Goal: Information Seeking & Learning: Check status

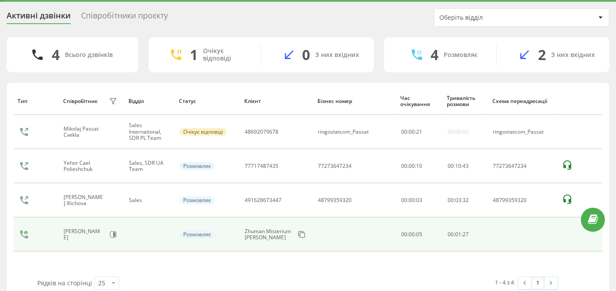
scroll to position [38, 0]
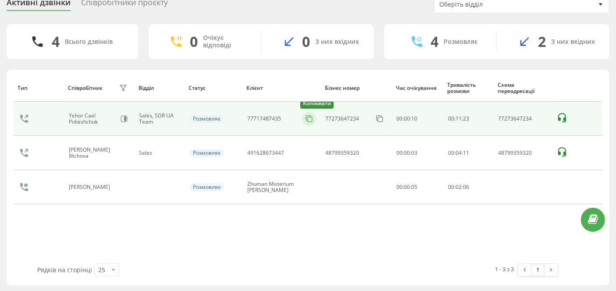
click at [306, 116] on icon at bounding box center [309, 118] width 9 height 9
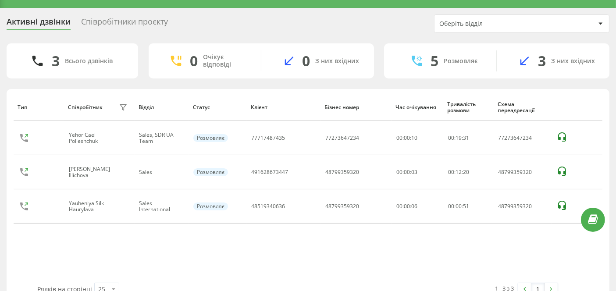
scroll to position [0, 0]
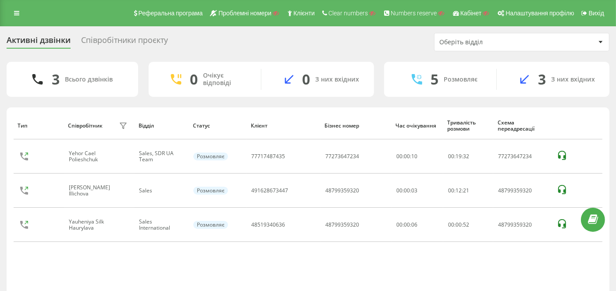
click at [15, 19] on div "Реферальна програма Проблемні номери Клієнти Clear numbers Numbers reserve Кабі…" at bounding box center [308, 13] width 616 height 26
click at [17, 0] on div "Реферальна програма Проблемні номери Клієнти Clear numbers Numbers reserve Кабі…" at bounding box center [308, 13] width 616 height 26
click at [19, 10] on icon at bounding box center [16, 13] width 5 height 6
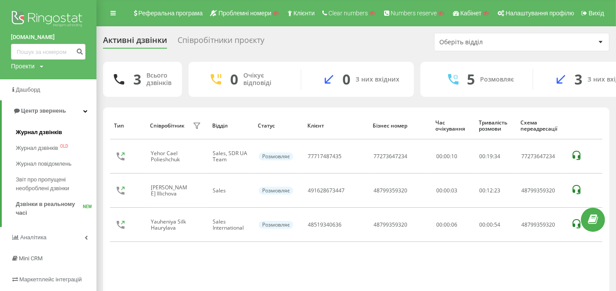
click at [52, 132] on span "Журнал дзвінків" at bounding box center [39, 132] width 46 height 9
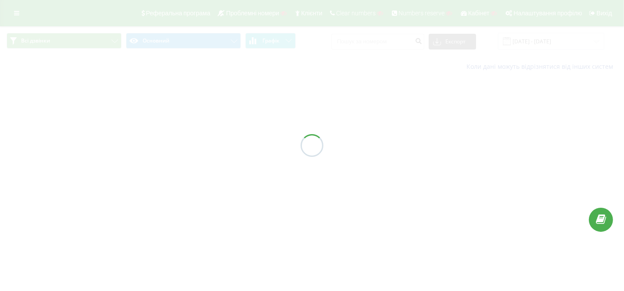
click at [374, 44] on div at bounding box center [312, 145] width 624 height 291
click at [377, 42] on div at bounding box center [312, 145] width 624 height 291
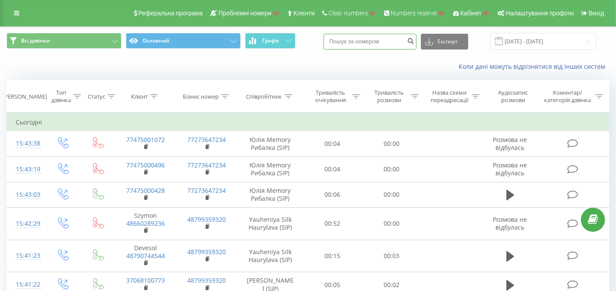
click at [364, 39] on input at bounding box center [370, 42] width 93 height 16
paste input "14162764959"
type input "14162764959"
click at [414, 42] on icon "submit" at bounding box center [410, 39] width 7 height 5
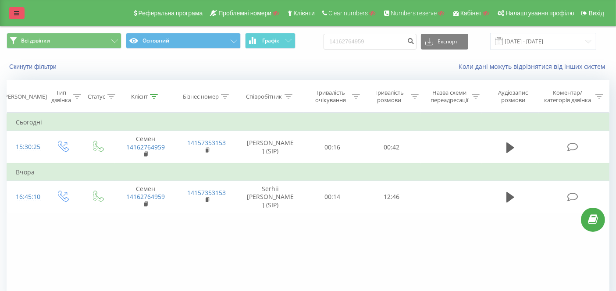
click at [14, 11] on icon at bounding box center [16, 13] width 5 height 6
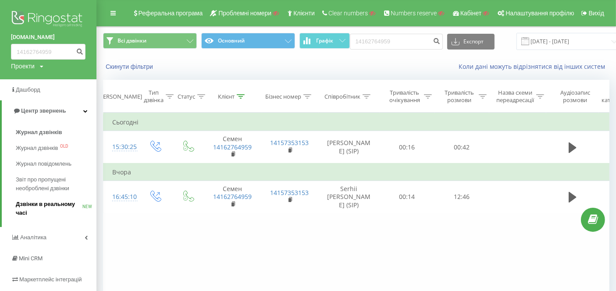
click at [46, 202] on span "Дзвінки в реальному часі" at bounding box center [49, 209] width 67 height 18
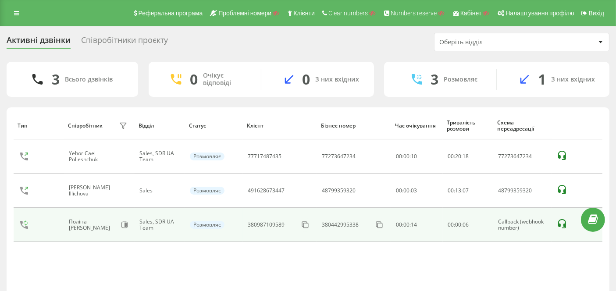
click at [562, 219] on icon at bounding box center [562, 223] width 8 height 9
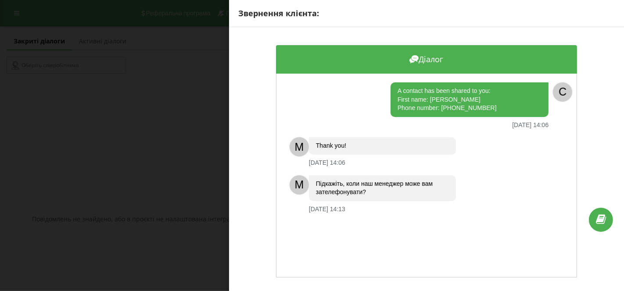
click at [169, 71] on div "Звернення клієнта: [PERSON_NAME] A contact has been shared to you: First name: …" at bounding box center [312, 145] width 624 height 291
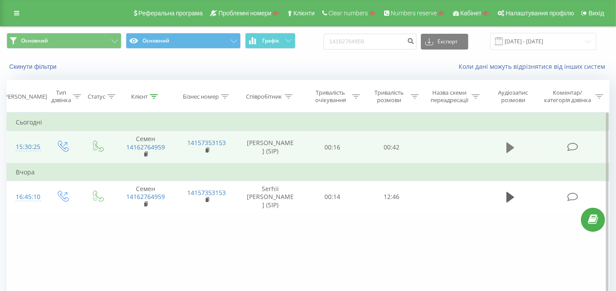
click at [511, 145] on icon at bounding box center [511, 147] width 8 height 11
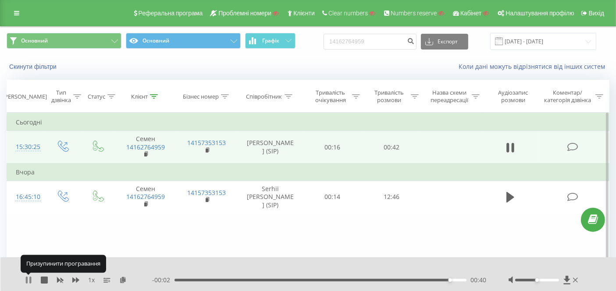
click at [25, 281] on icon at bounding box center [28, 280] width 7 height 7
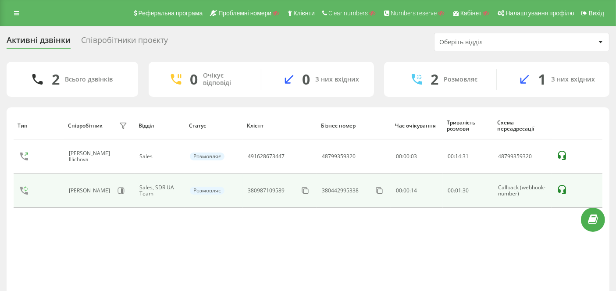
click at [552, 190] on td at bounding box center [577, 191] width 50 height 34
click at [559, 189] on icon at bounding box center [562, 189] width 8 height 9
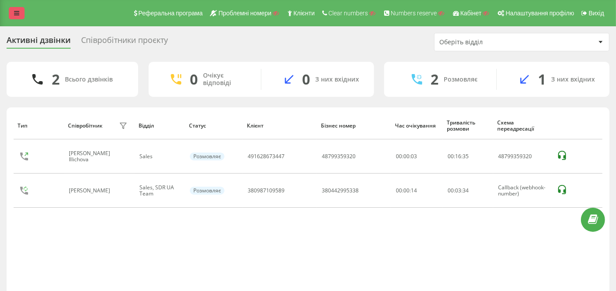
click at [15, 10] on icon at bounding box center [16, 13] width 5 height 6
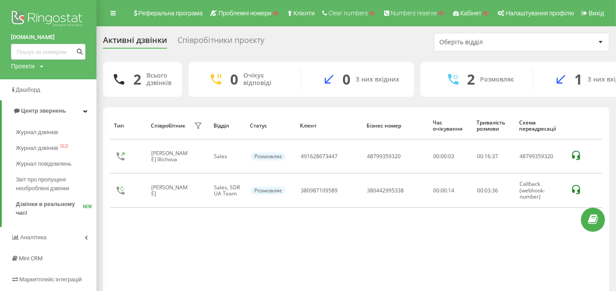
click at [289, 246] on div "Тип Співробітник фільтру Відділ Статус Клієнт Бізнес номер Час очікування Трива…" at bounding box center [356, 206] width 493 height 189
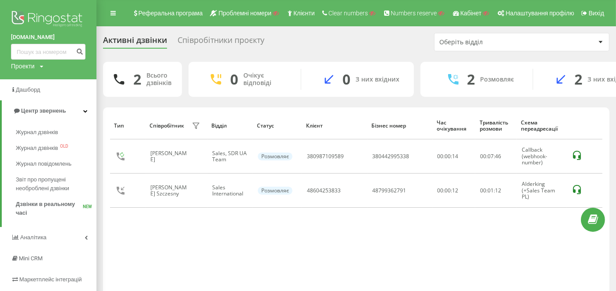
click at [260, 243] on div "Тип Співробітник фільтру Відділ Статус Клієнт Бізнес номер Час очікування Трива…" at bounding box center [356, 206] width 493 height 189
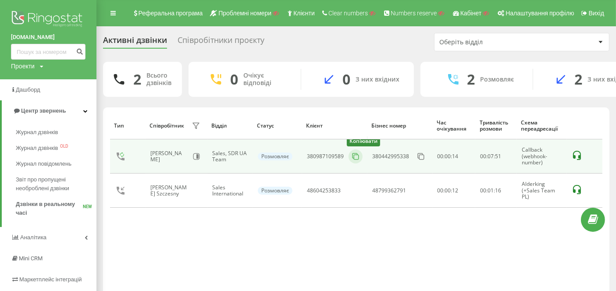
click at [360, 154] on button at bounding box center [356, 157] width 14 height 10
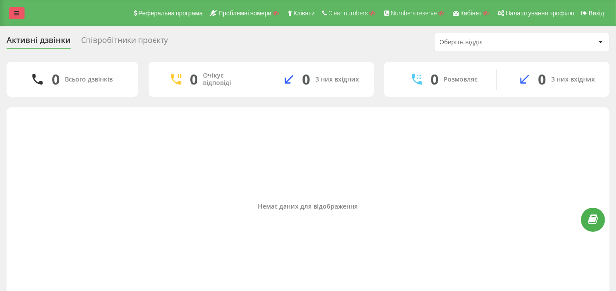
click at [20, 8] on link at bounding box center [17, 13] width 16 height 12
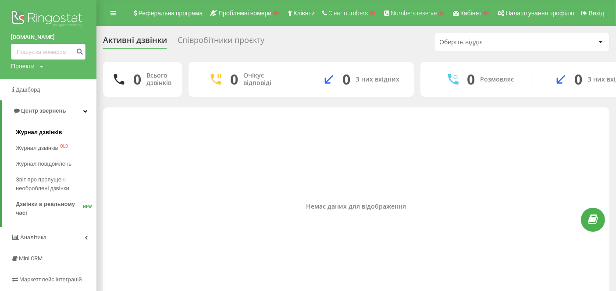
click at [43, 131] on span "Журнал дзвінків" at bounding box center [39, 132] width 46 height 9
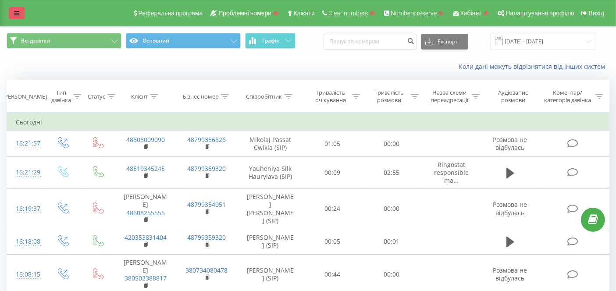
click at [20, 13] on link at bounding box center [17, 13] width 16 height 12
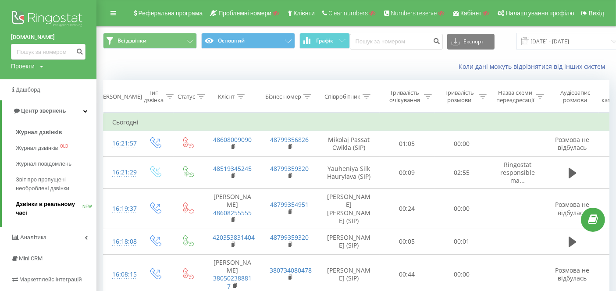
click at [41, 205] on span "Дзвінки в реальному часі" at bounding box center [49, 209] width 67 height 18
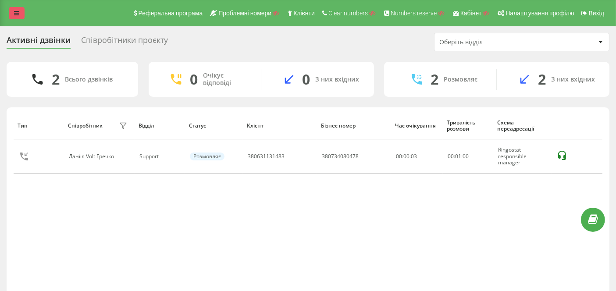
click at [15, 13] on icon at bounding box center [16, 13] width 5 height 6
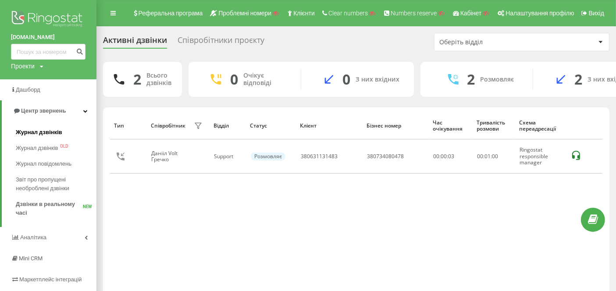
click at [43, 131] on span "Журнал дзвінків" at bounding box center [39, 132] width 46 height 9
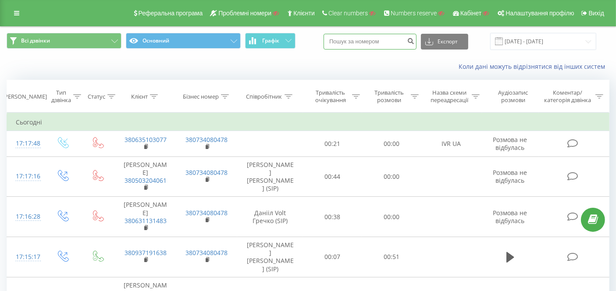
click at [401, 41] on input at bounding box center [370, 42] width 93 height 16
paste input "380635103077"
type input "380635103077"
click at [414, 43] on icon "submit" at bounding box center [410, 39] width 7 height 5
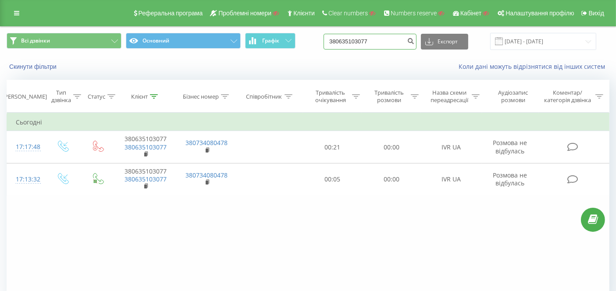
paste input "380633882973"
drag, startPoint x: 386, startPoint y: 41, endPoint x: 324, endPoint y: 50, distance: 62.4
click at [324, 50] on div "Всі дзвінки Основний Графік 380635103077 Експорт .csv .xls .xlsx 20.05.2025 - 2…" at bounding box center [308, 41] width 603 height 17
type input "380633882973"
click at [414, 41] on icon "submit" at bounding box center [410, 39] width 7 height 5
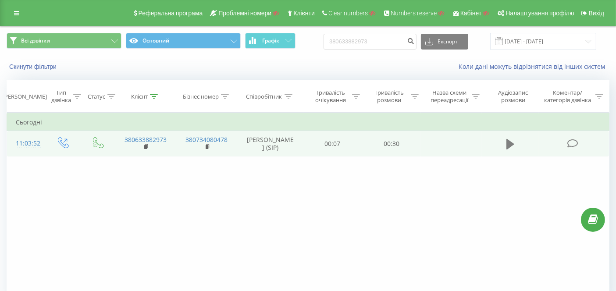
click at [507, 142] on icon at bounding box center [511, 144] width 8 height 11
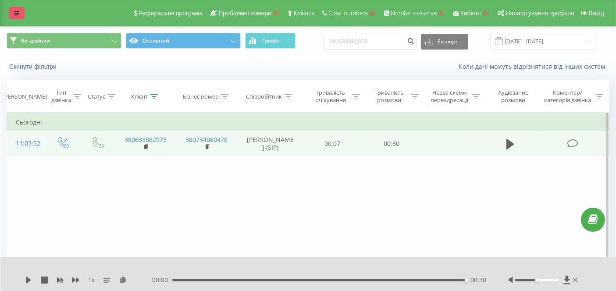
click at [20, 8] on link at bounding box center [17, 13] width 16 height 12
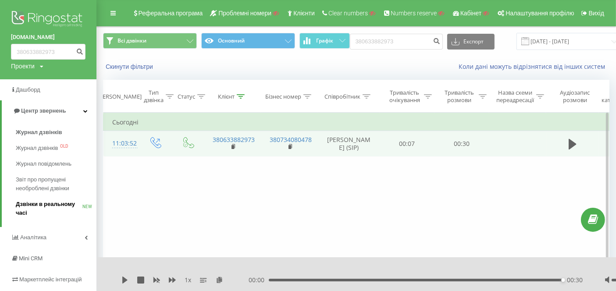
click at [52, 200] on span "Дзвінки в реальному часі" at bounding box center [49, 209] width 67 height 18
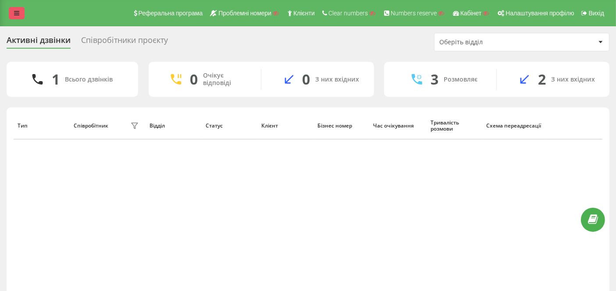
click at [12, 11] on link at bounding box center [17, 13] width 16 height 12
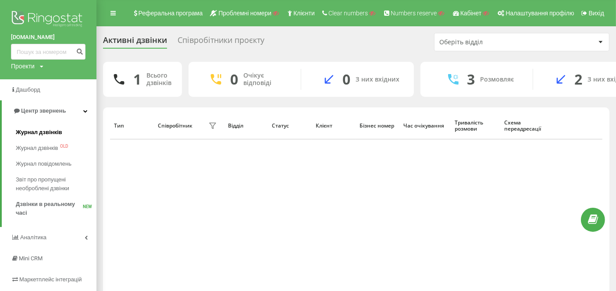
click at [43, 130] on span "Журнал дзвінків" at bounding box center [39, 132] width 46 height 9
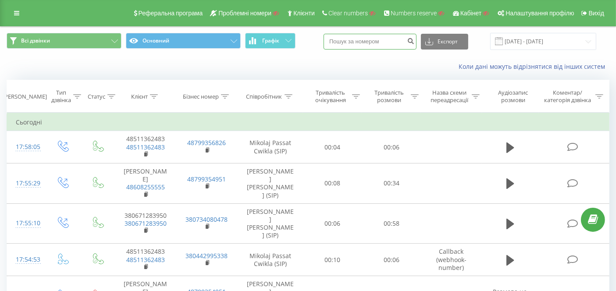
click at [378, 45] on input at bounding box center [370, 42] width 93 height 16
paste input "380633882973"
type input "380633882973"
click at [414, 38] on icon "submit" at bounding box center [410, 39] width 7 height 5
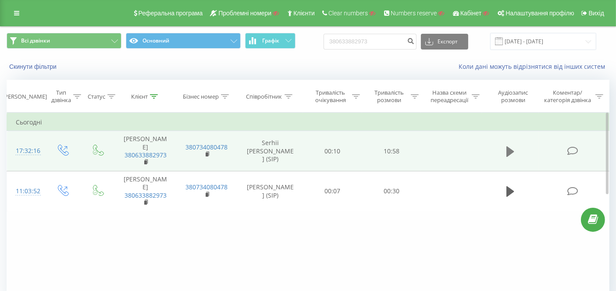
click at [508, 146] on icon at bounding box center [511, 151] width 8 height 11
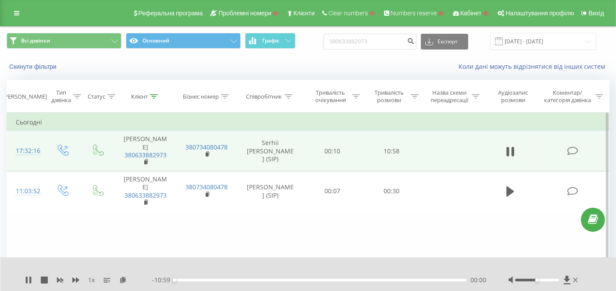
click at [428, 279] on div "00:00" at bounding box center [321, 280] width 292 height 3
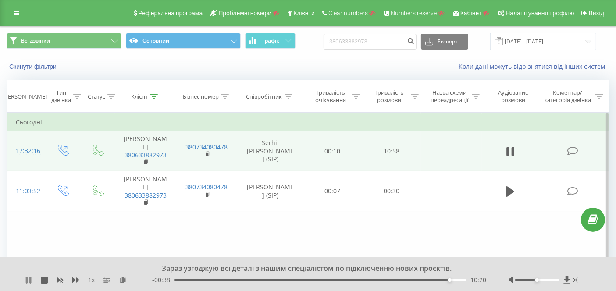
click at [30, 279] on icon at bounding box center [30, 280] width 2 height 7
click at [19, 14] on link at bounding box center [17, 13] width 16 height 12
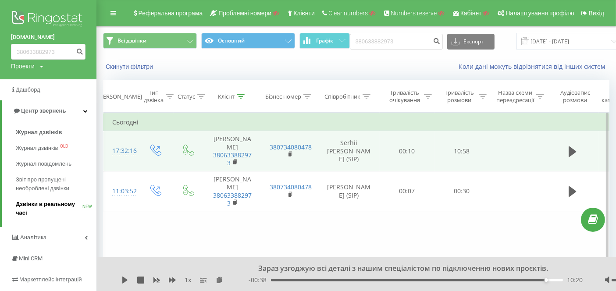
click at [46, 209] on span "Дзвінки в реальному часі" at bounding box center [49, 209] width 67 height 18
